Goal: Information Seeking & Learning: Learn about a topic

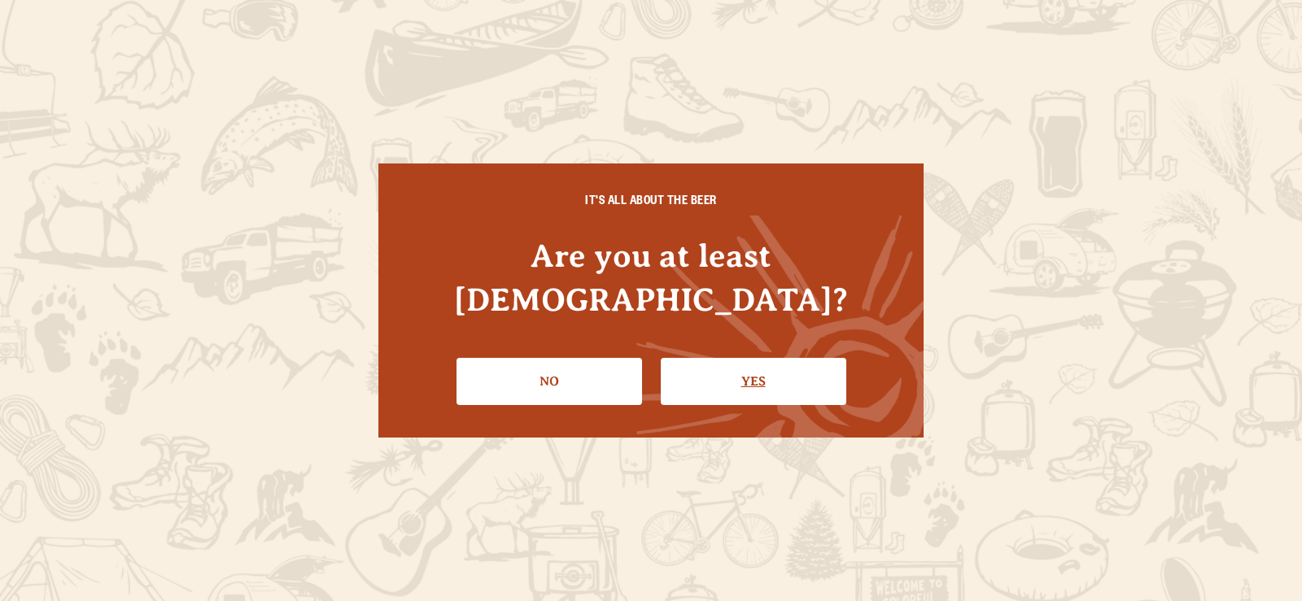
click at [718, 366] on link "Yes" at bounding box center [753, 381] width 185 height 47
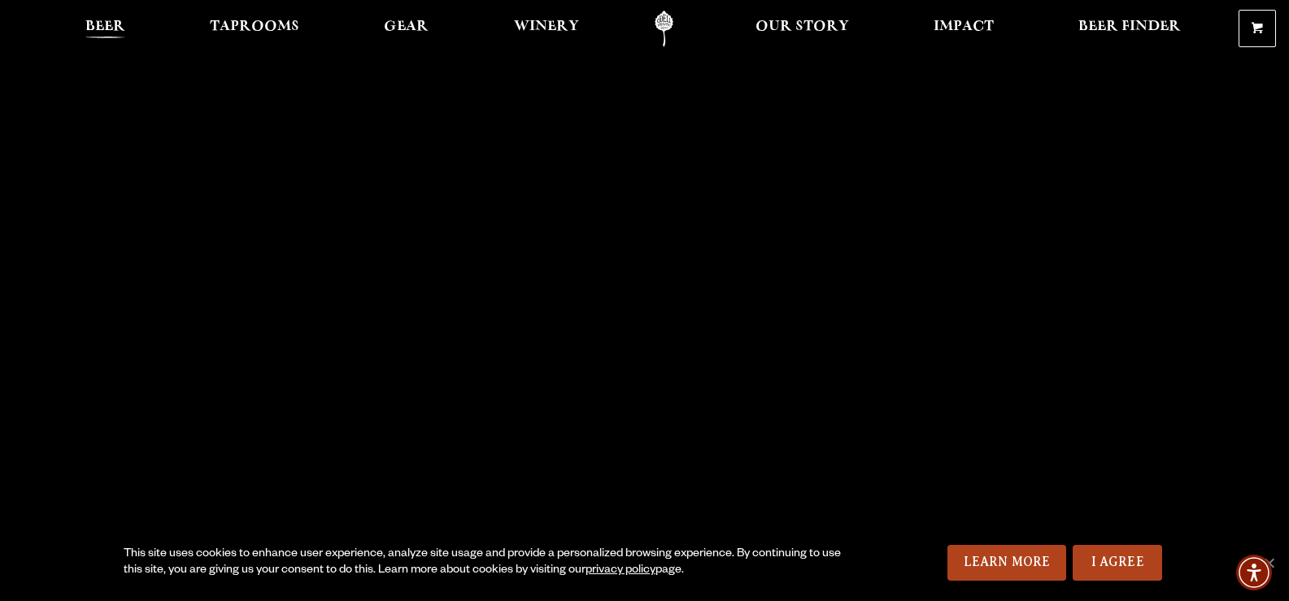
click at [115, 20] on span "Beer" at bounding box center [105, 26] width 40 height 13
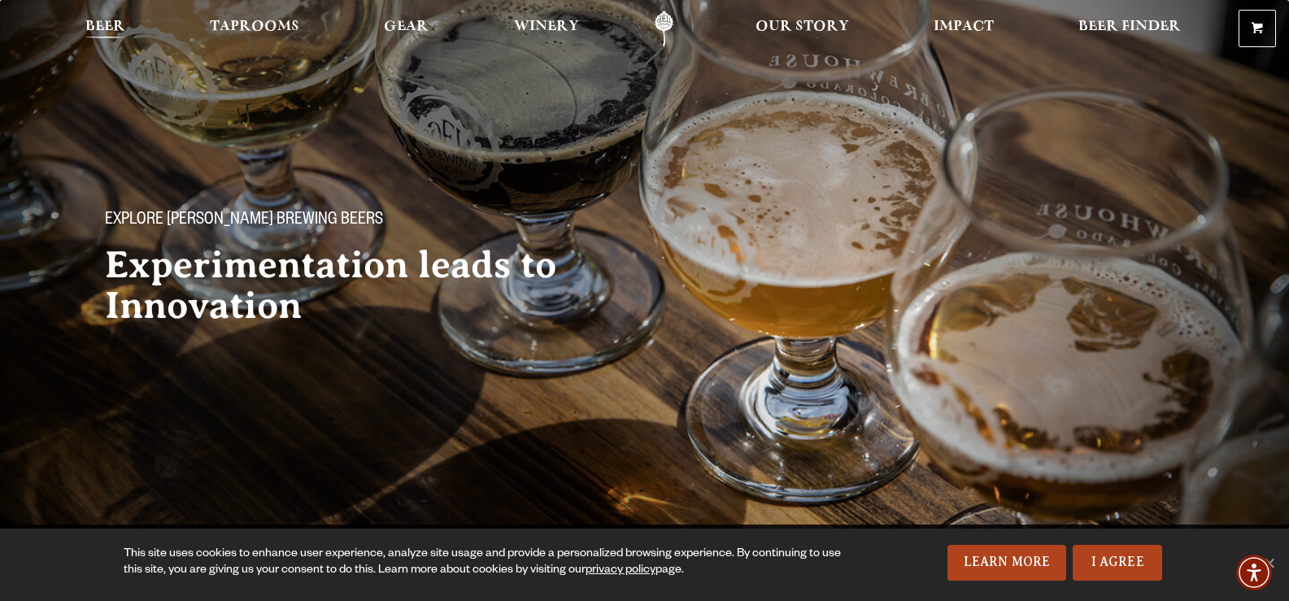
click at [102, 20] on span "Beer" at bounding box center [105, 26] width 40 height 13
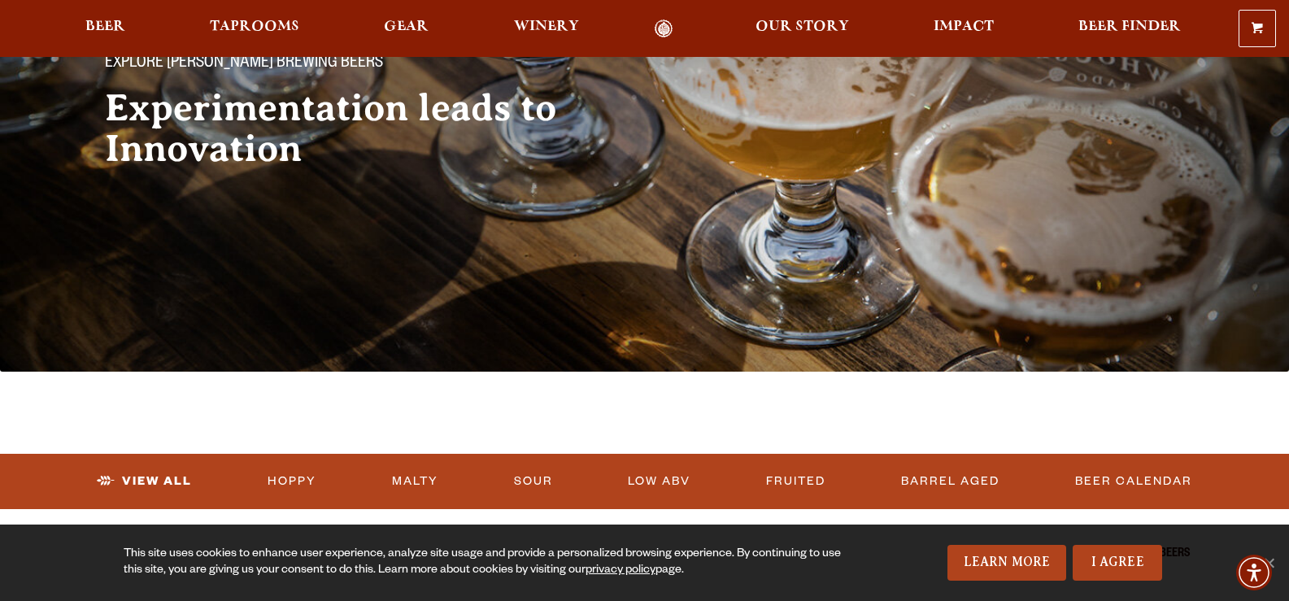
scroll to position [163, 0]
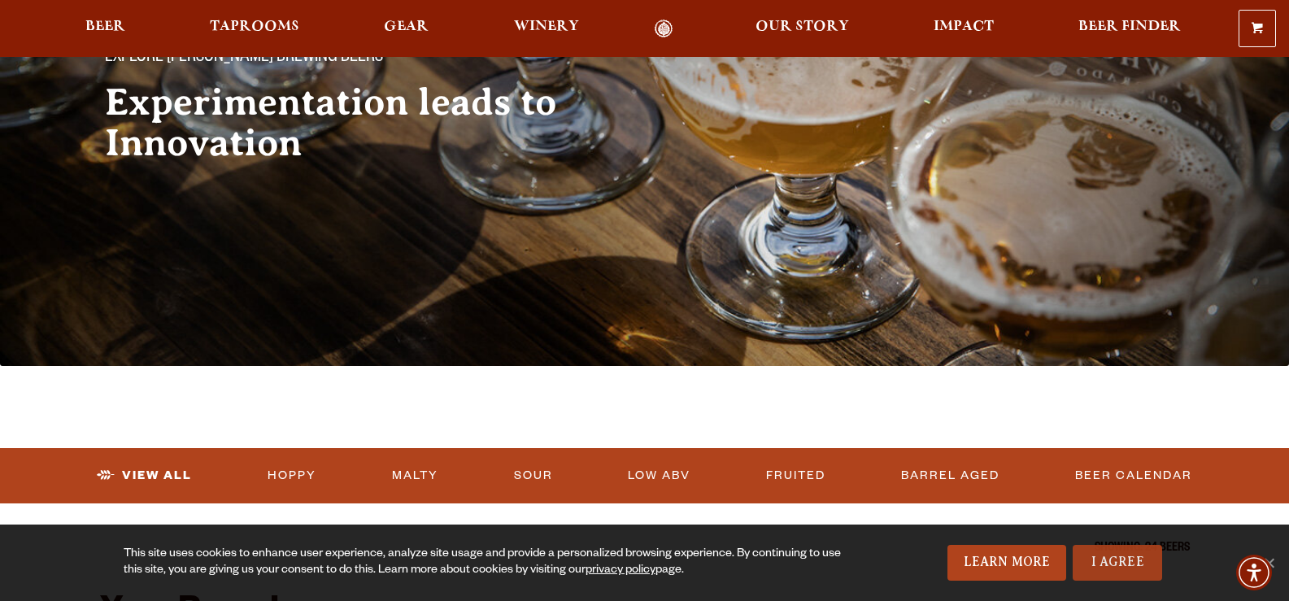
click at [1127, 565] on link "I Agree" at bounding box center [1117, 563] width 89 height 36
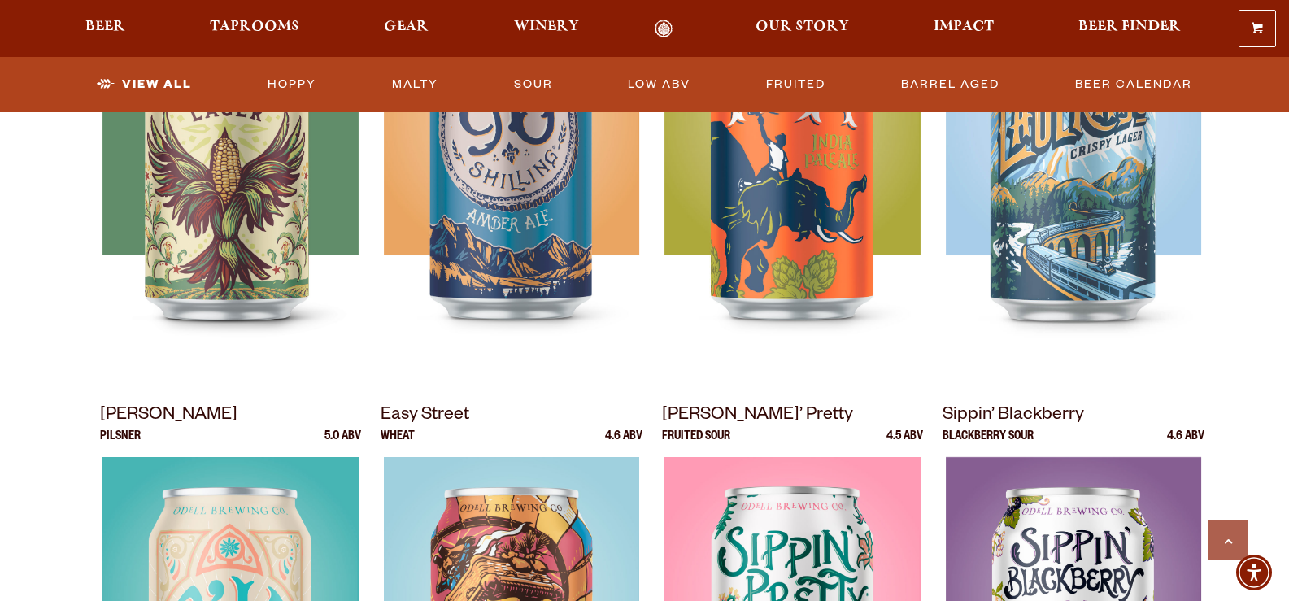
scroll to position [1058, 0]
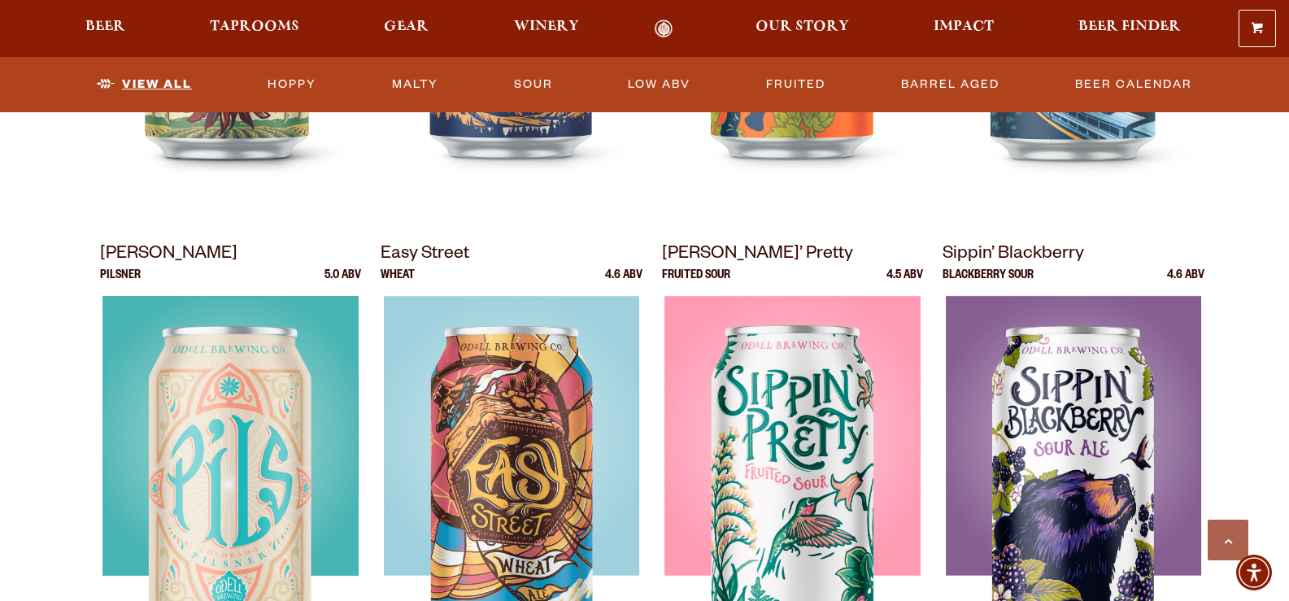
click at [133, 81] on link "View All" at bounding box center [144, 84] width 108 height 37
